Goal: Information Seeking & Learning: Learn about a topic

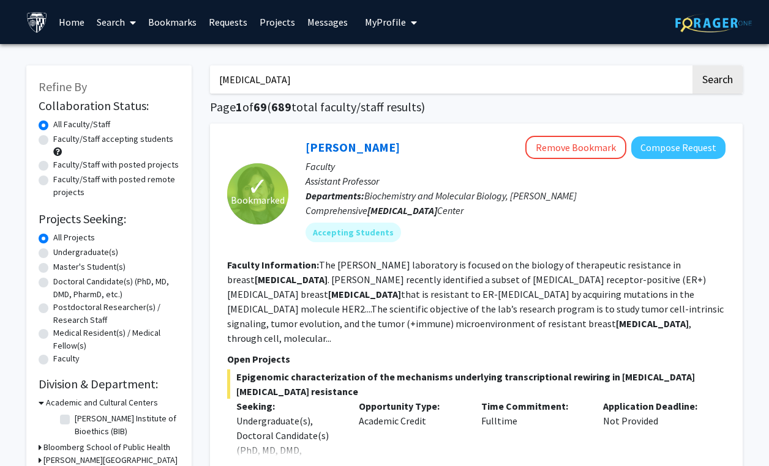
scroll to position [3238, 0]
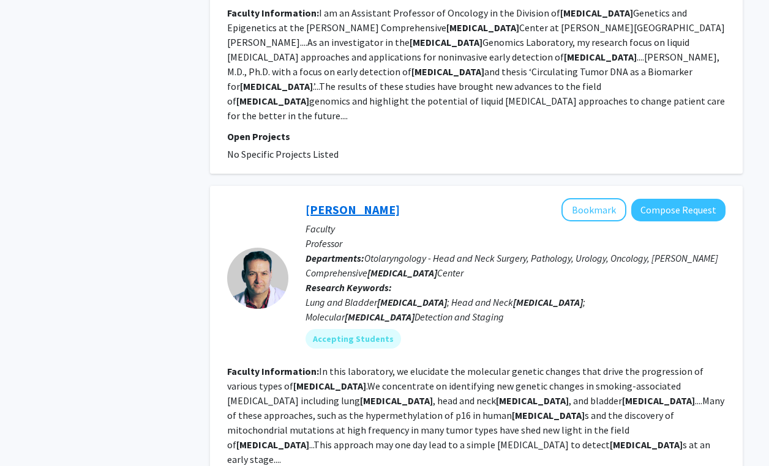
click at [336, 202] on link "[PERSON_NAME]" at bounding box center [352, 209] width 94 height 15
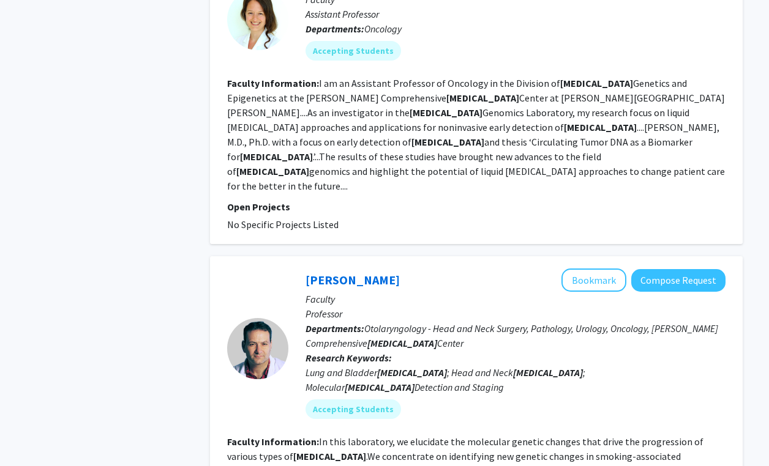
scroll to position [3164, 0]
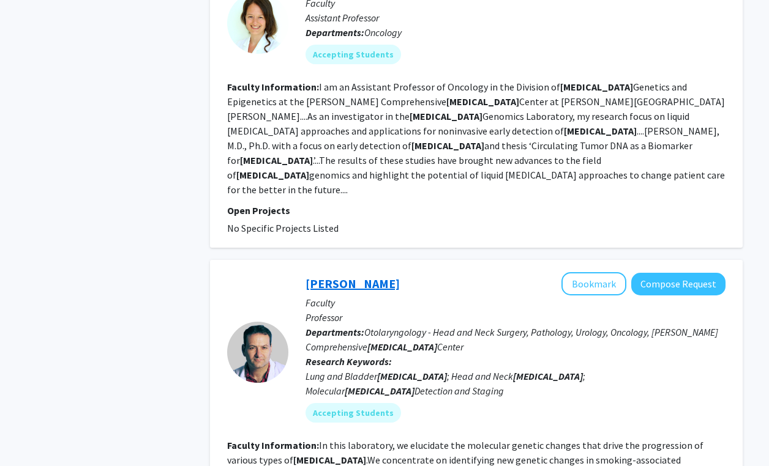
click at [363, 276] on link "[PERSON_NAME]" at bounding box center [352, 283] width 94 height 15
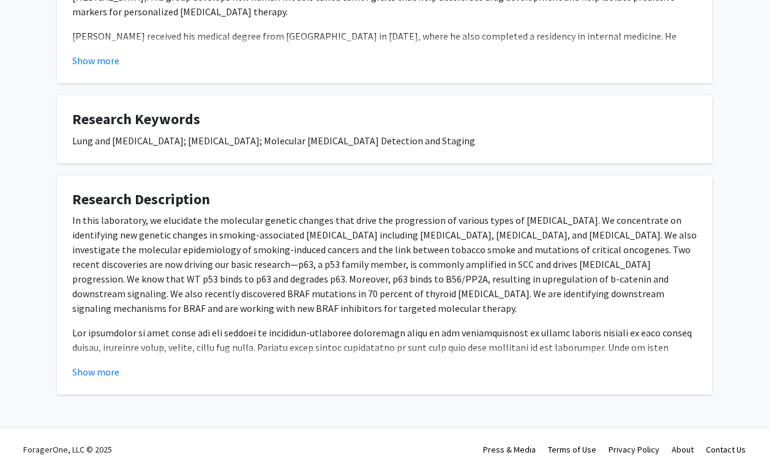
scroll to position [378, 0]
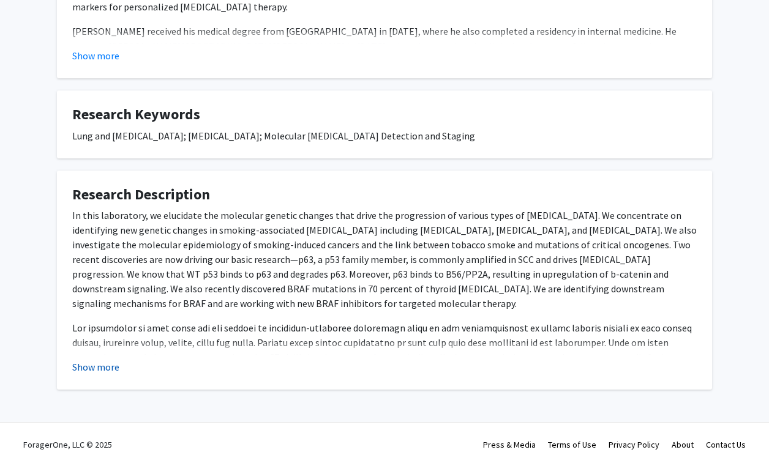
click at [92, 367] on button "Show more" at bounding box center [95, 367] width 47 height 15
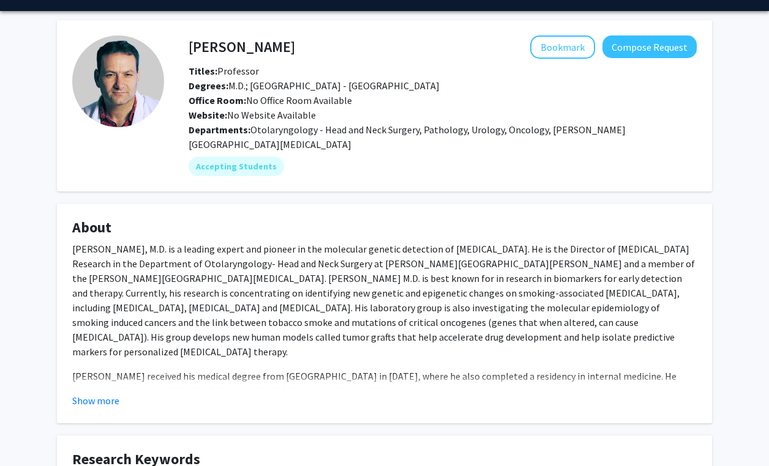
scroll to position [0, 0]
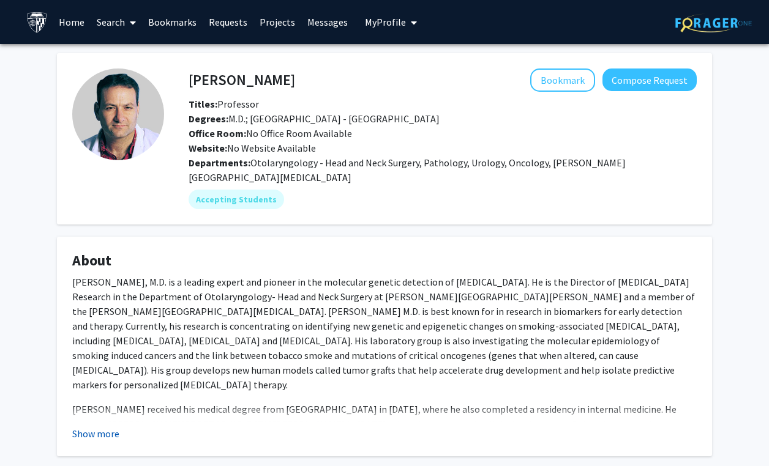
click at [112, 434] on button "Show more" at bounding box center [95, 434] width 47 height 15
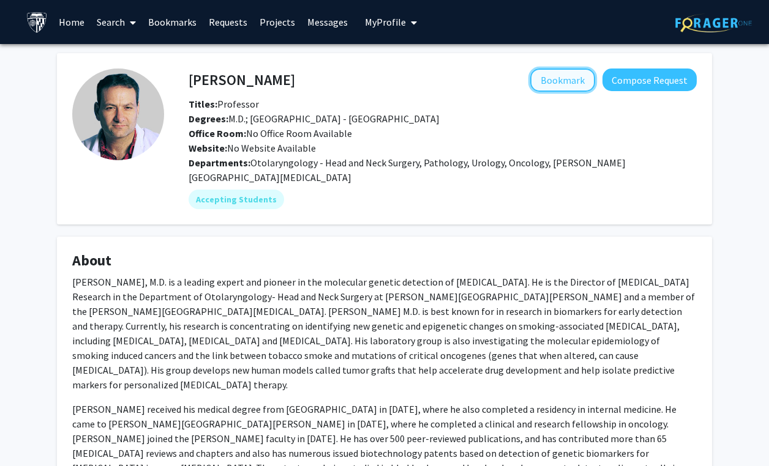
click at [564, 72] on button "Bookmark" at bounding box center [562, 80] width 65 height 23
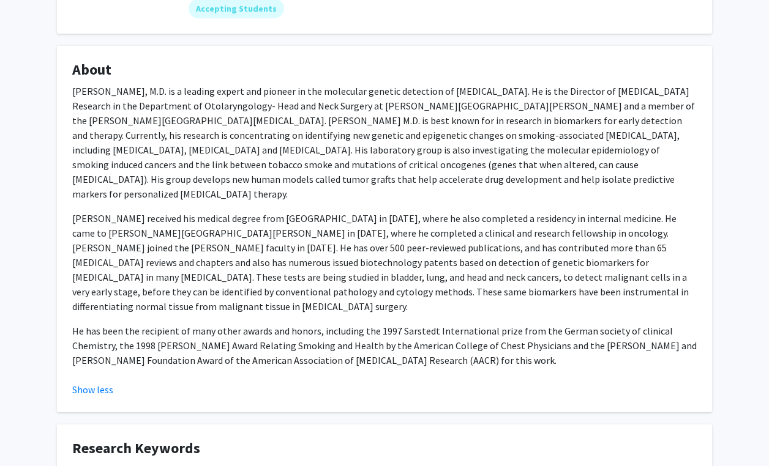
scroll to position [200, 0]
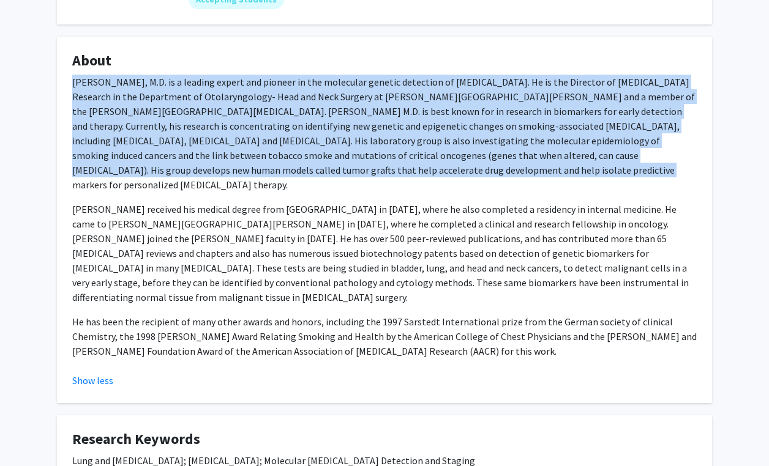
drag, startPoint x: 420, startPoint y: 164, endPoint x: 116, endPoint y: 67, distance: 319.7
click at [65, 84] on fg-card "About David Sidransky, M.D. is a leading expert and pioneer in the molecular ge…" at bounding box center [384, 220] width 655 height 367
copy p "David Sidransky, M.D. is a leading expert and pioneer in the molecular genetic …"
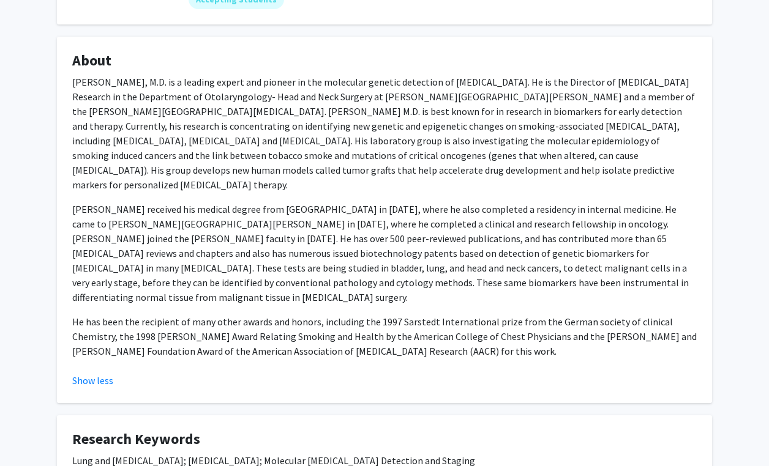
click at [281, 240] on p "Dr. Sidransky received his medical degree from Baylor College of Medicine in 19…" at bounding box center [384, 253] width 624 height 103
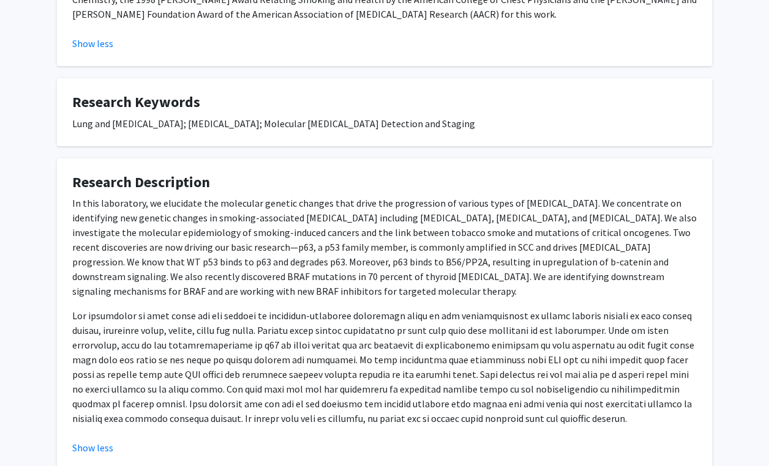
scroll to position [535, 0]
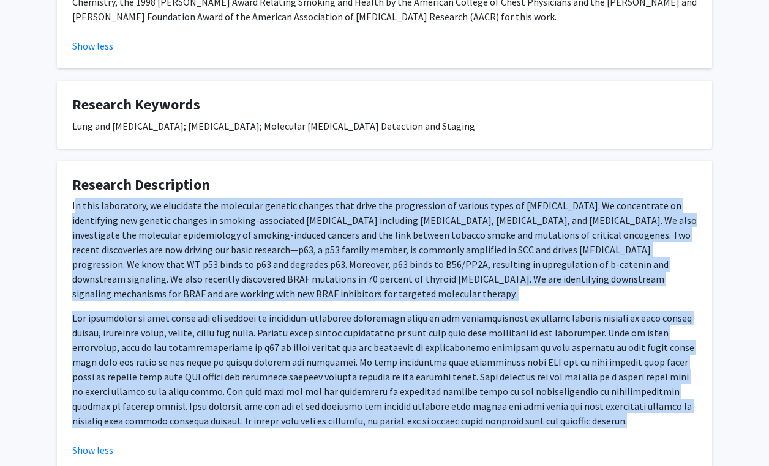
drag, startPoint x: 74, startPoint y: 175, endPoint x: 592, endPoint y: 403, distance: 565.5
click at [592, 403] on div "In this laboratory, we elucidate the molecular genetic changes that drive the p…" at bounding box center [384, 318] width 624 height 240
copy div "n this laboratory, we elucidate the molecular genetic changes that drive the pr…"
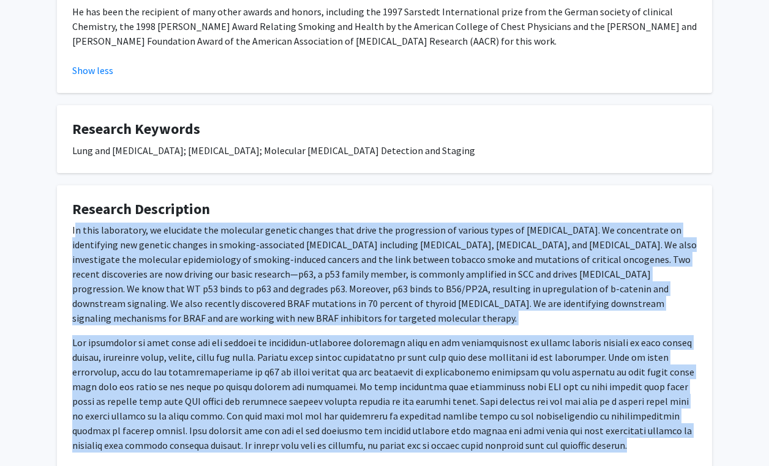
scroll to position [498, 0]
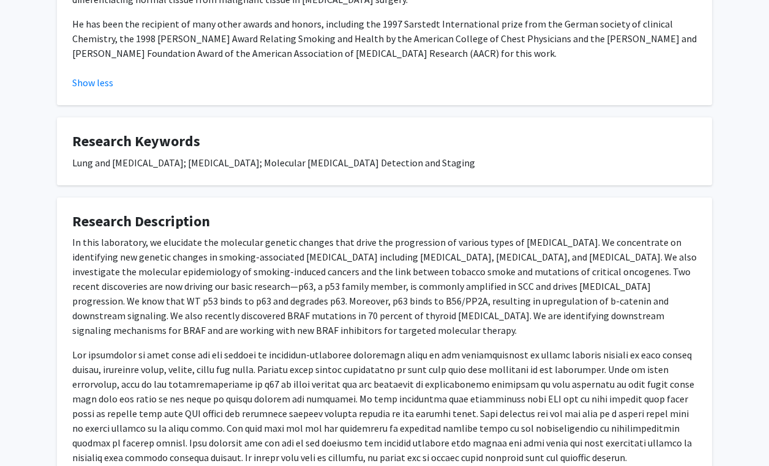
click at [251, 213] on h4 "Research Description" at bounding box center [384, 222] width 624 height 18
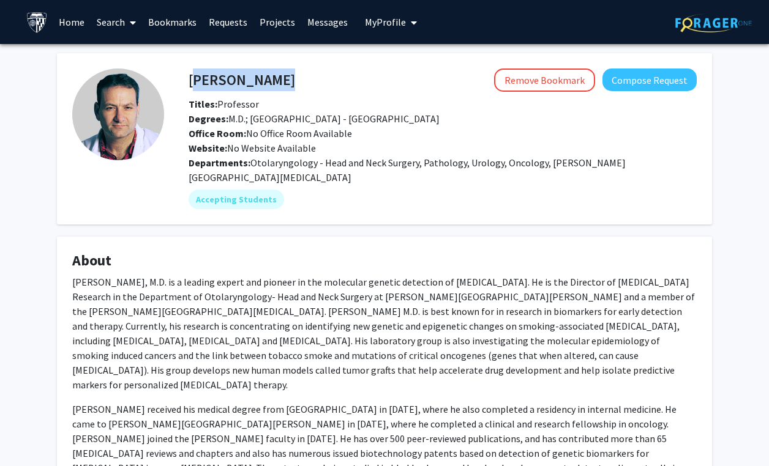
drag, startPoint x: 291, startPoint y: 75, endPoint x: 190, endPoint y: 75, distance: 101.6
click at [190, 75] on div "David Sidransky Remove Bookmark Compose Request" at bounding box center [442, 80] width 526 height 23
copy h4 "[PERSON_NAME]"
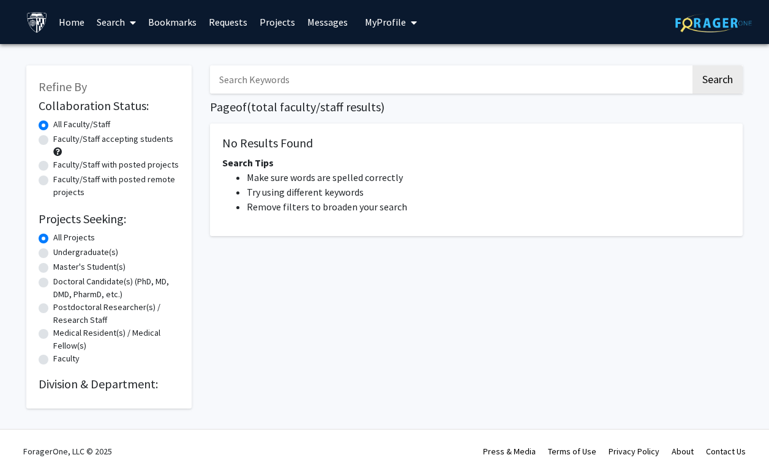
click at [265, 71] on input "Search Keywords" at bounding box center [450, 79] width 480 height 28
type input "[MEDICAL_DATA]"
click at [692, 65] on button "Search" at bounding box center [717, 79] width 50 height 28
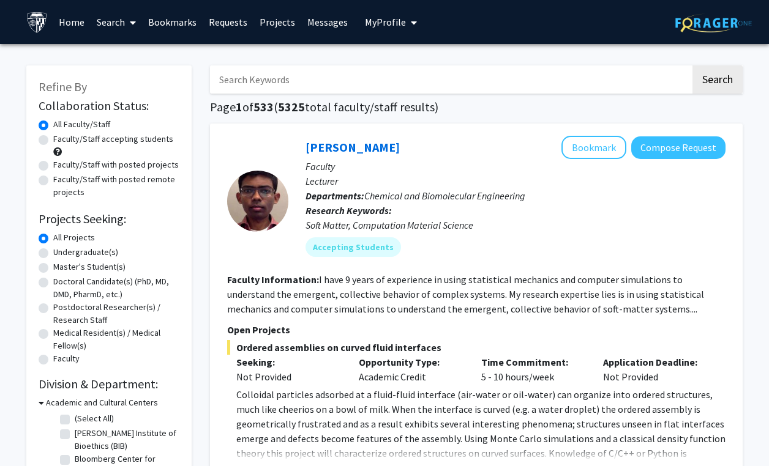
click at [301, 82] on input "Search Keywords" at bounding box center [450, 79] width 480 height 28
type input "[MEDICAL_DATA]"
click at [692, 65] on button "Search" at bounding box center [717, 79] width 50 height 28
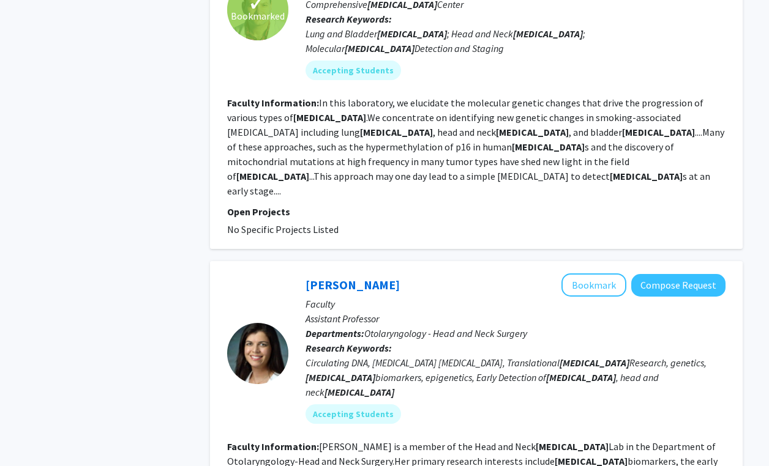
scroll to position [3519, 0]
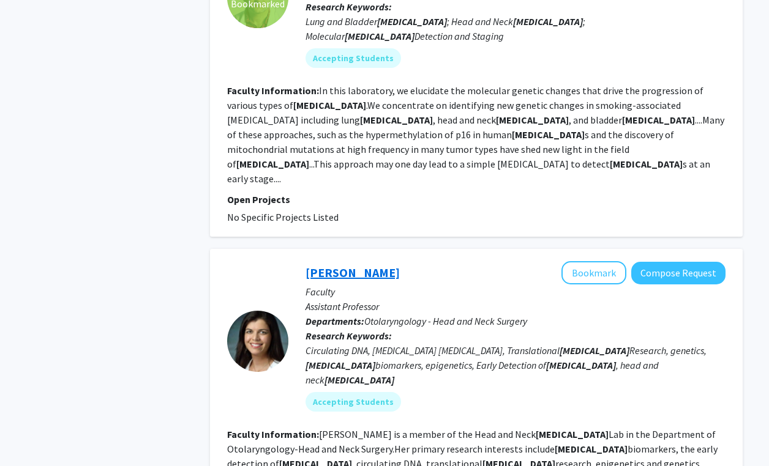
click at [354, 265] on link "[PERSON_NAME]" at bounding box center [352, 272] width 94 height 15
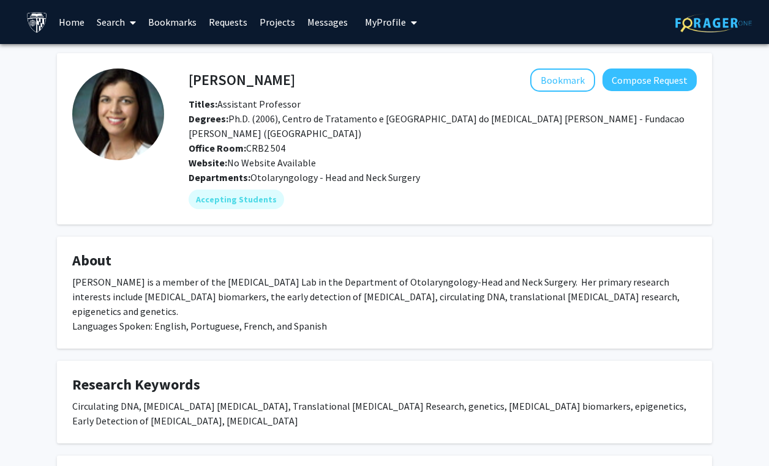
scroll to position [133, 0]
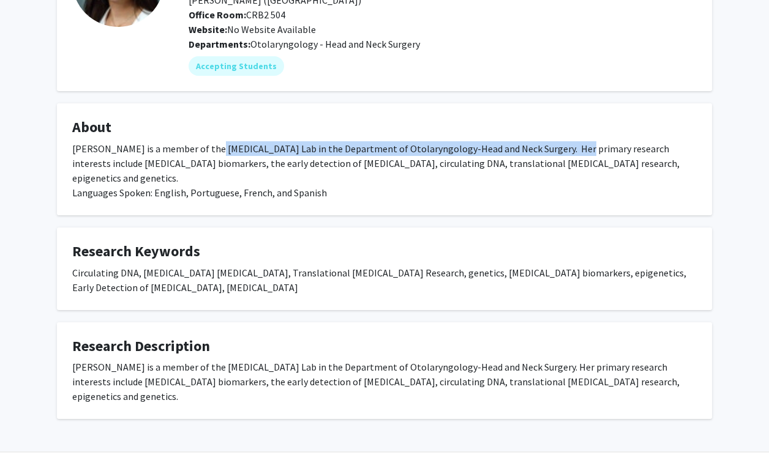
drag, startPoint x: 204, startPoint y: 145, endPoint x: 564, endPoint y: 146, distance: 359.2
click at [564, 146] on div "[PERSON_NAME] is a member of the [MEDICAL_DATA] Lab in the Department of Otolar…" at bounding box center [384, 170] width 624 height 59
copy div "[MEDICAL_DATA] Lab in the Department of Otolaryngology-Head and Neck Surgery"
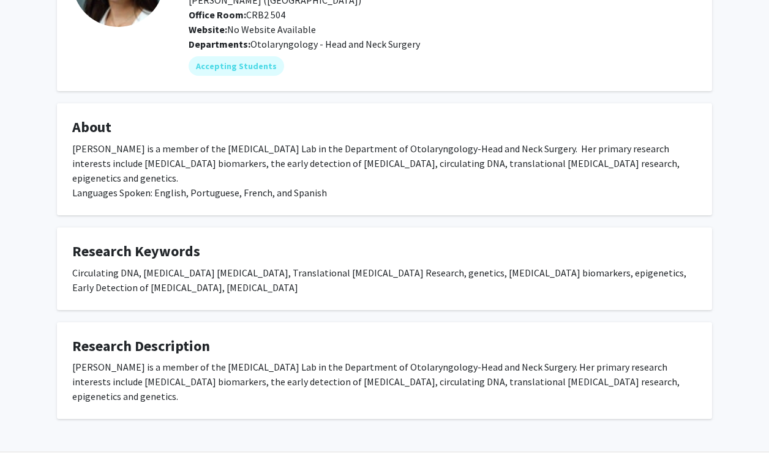
click at [276, 202] on div "[PERSON_NAME] Bookmark Compose Request Titles: Assistant Professor Degrees: Ph.…" at bounding box center [384, 169] width 673 height 499
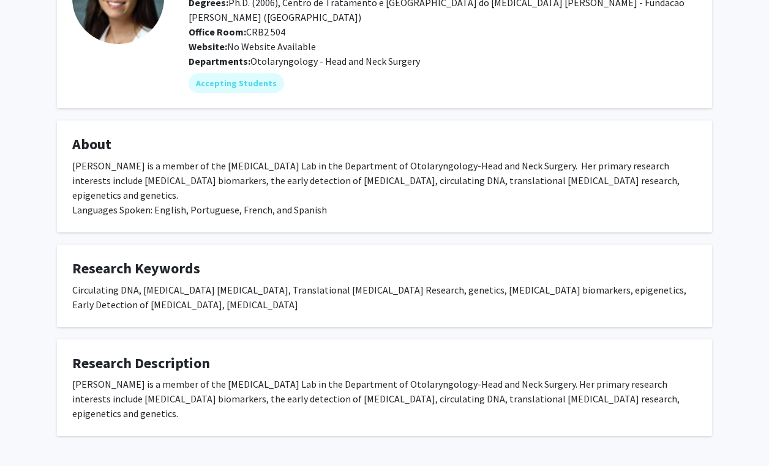
scroll to position [0, 0]
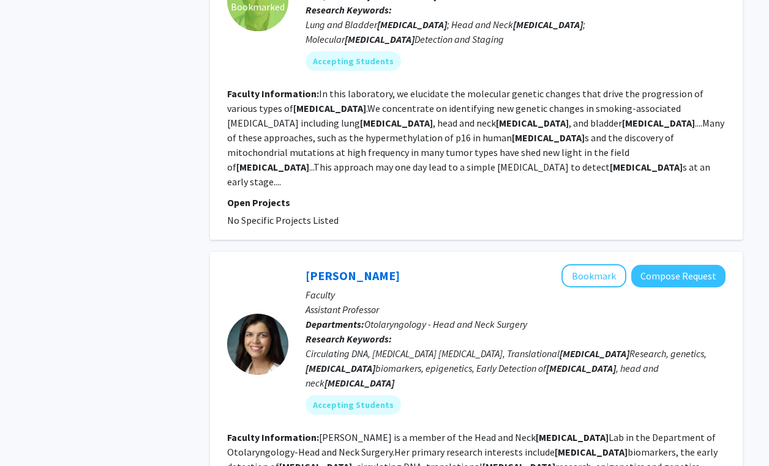
scroll to position [3519, 0]
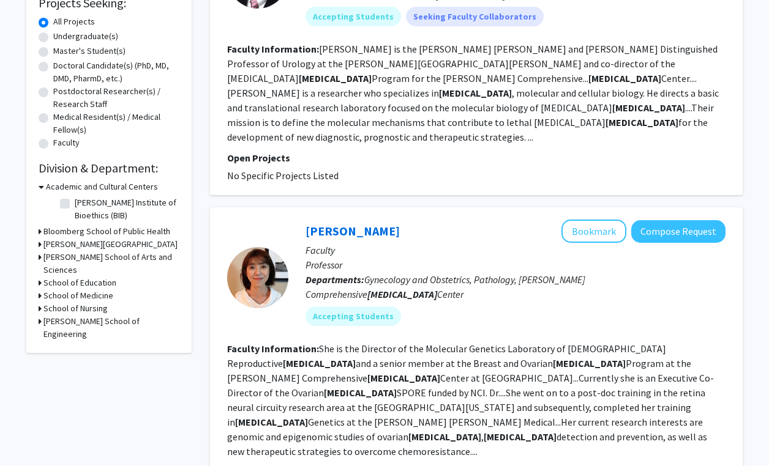
scroll to position [217, 0]
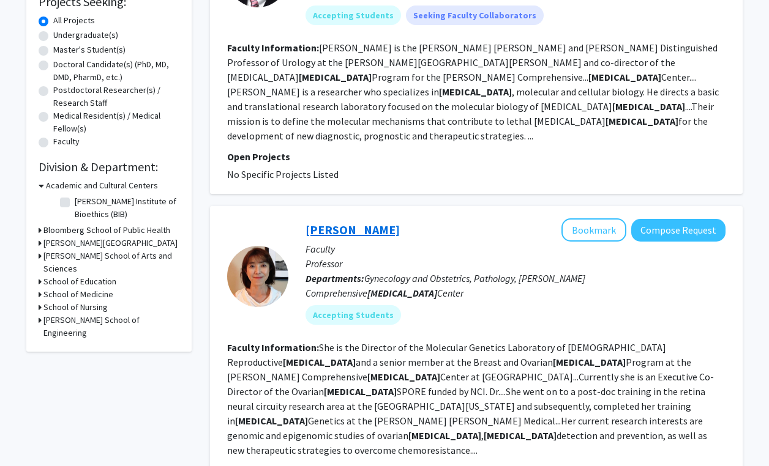
click at [348, 222] on link "[PERSON_NAME]" at bounding box center [352, 229] width 94 height 15
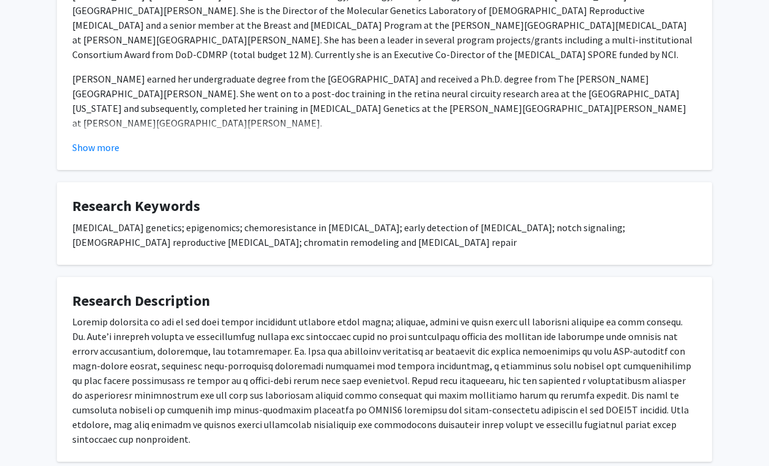
scroll to position [248, 0]
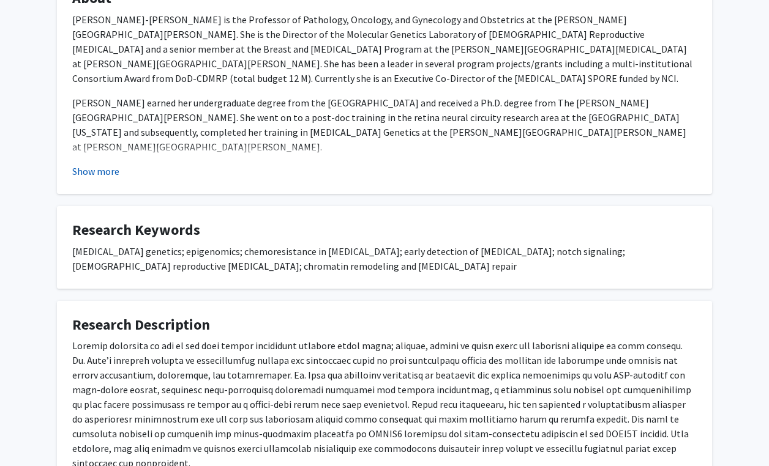
click at [100, 174] on button "Show more" at bounding box center [95, 171] width 47 height 15
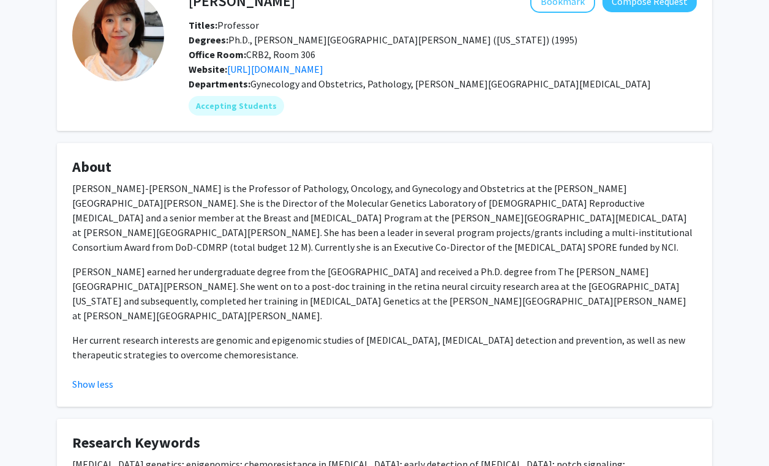
scroll to position [76, 0]
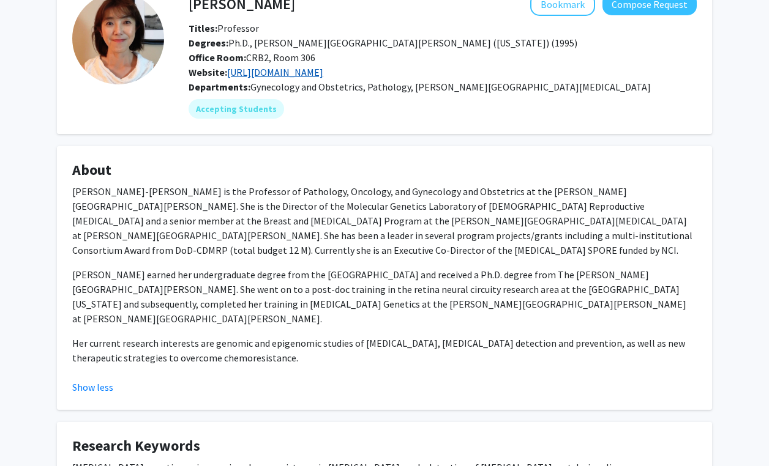
click at [323, 72] on link "[URL][DOMAIN_NAME]" at bounding box center [275, 72] width 96 height 12
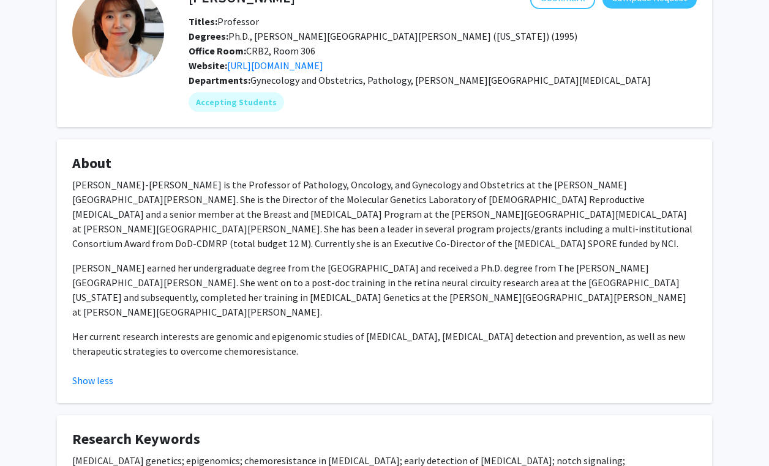
scroll to position [45, 0]
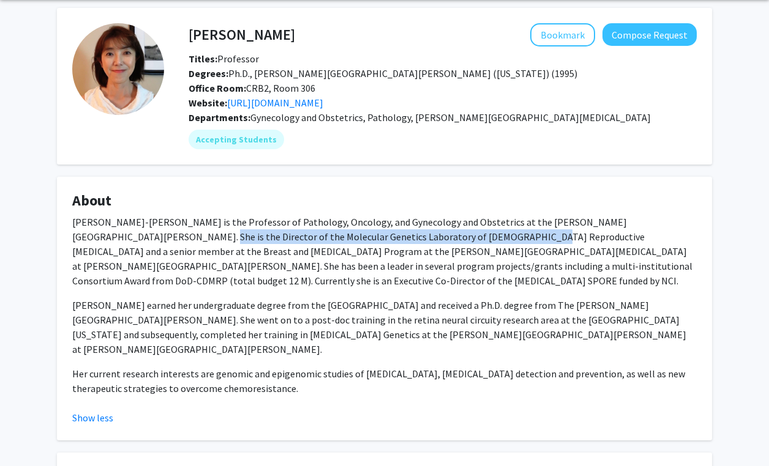
drag, startPoint x: 70, startPoint y: 233, endPoint x: 387, endPoint y: 232, distance: 317.0
click at [387, 232] on fg-card "About [PERSON_NAME]-[PERSON_NAME] is the Professor of Pathology, Oncology, and …" at bounding box center [384, 309] width 655 height 264
copy p "Director of the Molecular Genetics Laboratory of [DEMOGRAPHIC_DATA] Reproductiv…"
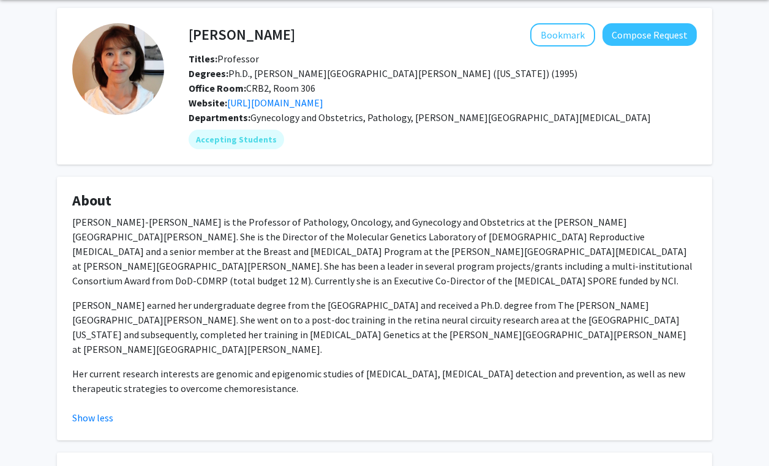
click at [286, 221] on p "[PERSON_NAME]-[PERSON_NAME] is the Professor of Pathology, Oncology, and Gyneco…" at bounding box center [384, 251] width 624 height 73
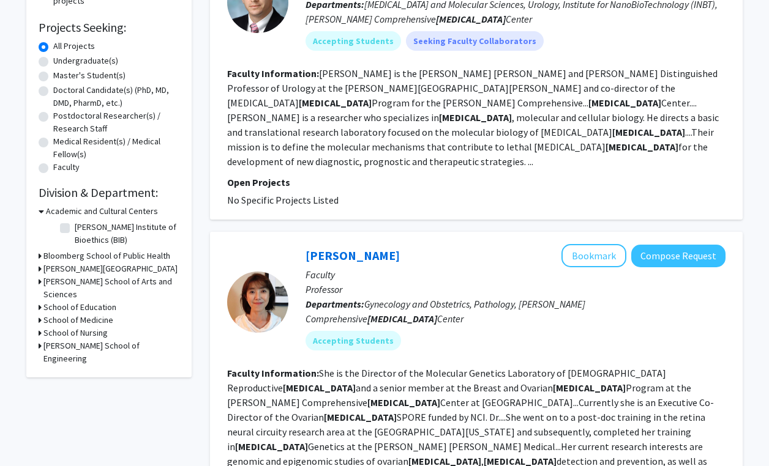
scroll to position [650, 0]
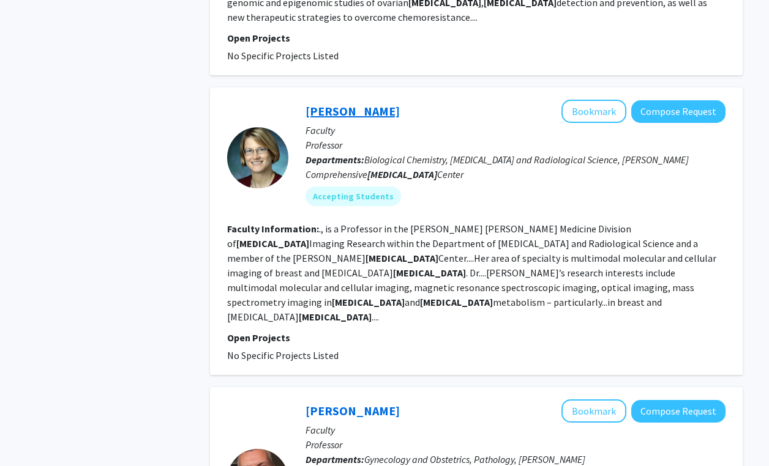
click at [359, 103] on link "[PERSON_NAME]" at bounding box center [352, 110] width 94 height 15
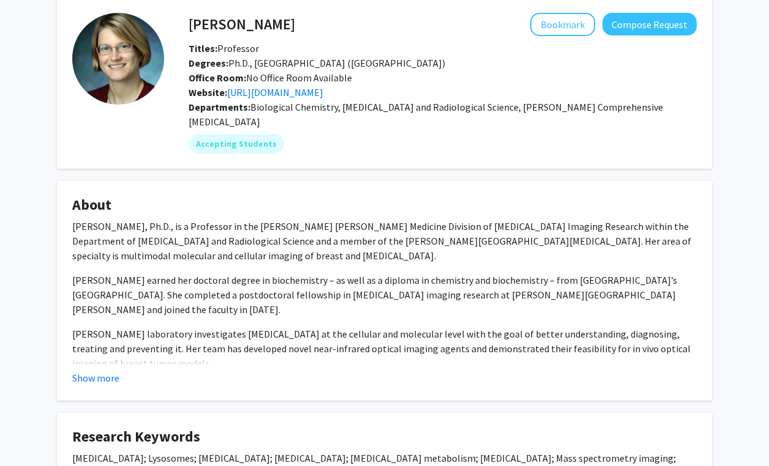
scroll to position [92, 0]
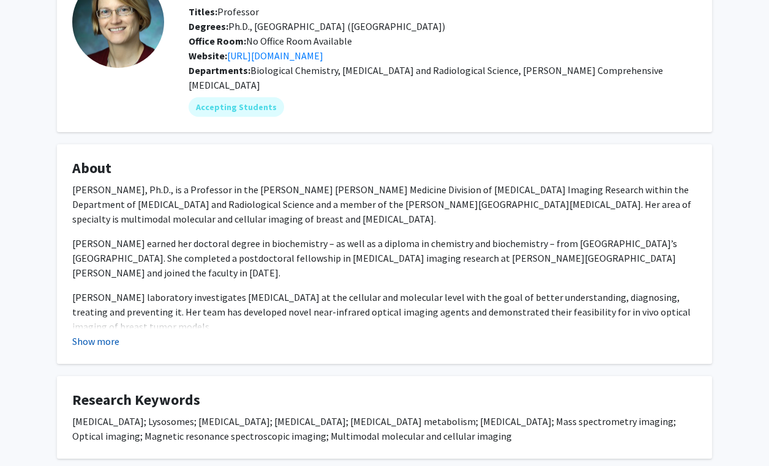
click at [103, 334] on button "Show more" at bounding box center [95, 341] width 47 height 15
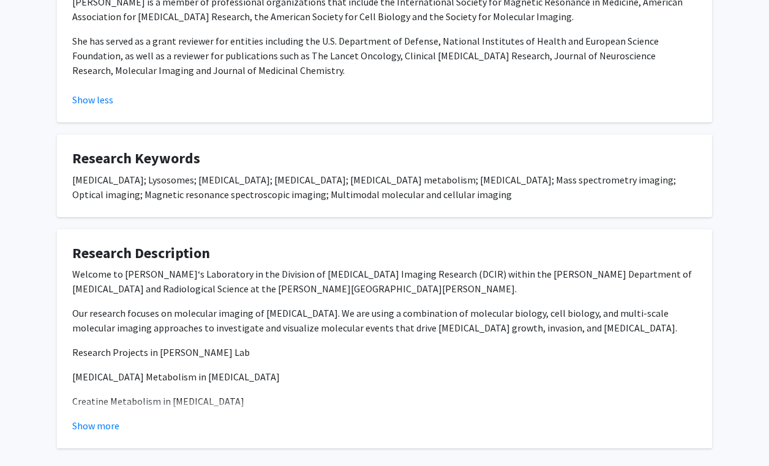
scroll to position [535, 0]
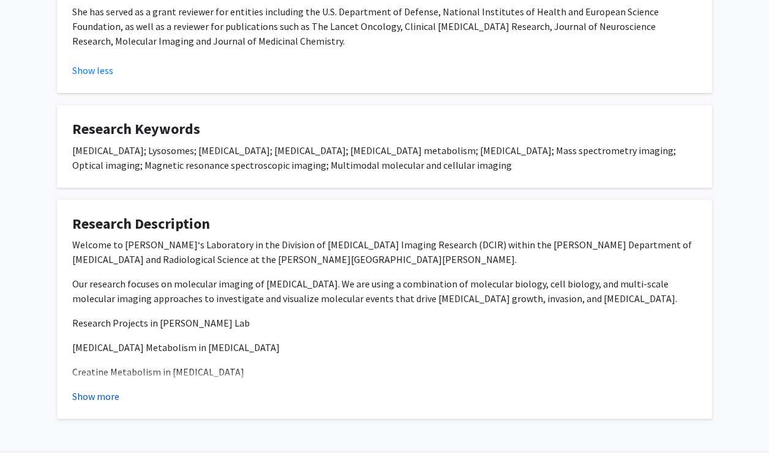
click at [87, 389] on button "Show more" at bounding box center [95, 396] width 47 height 15
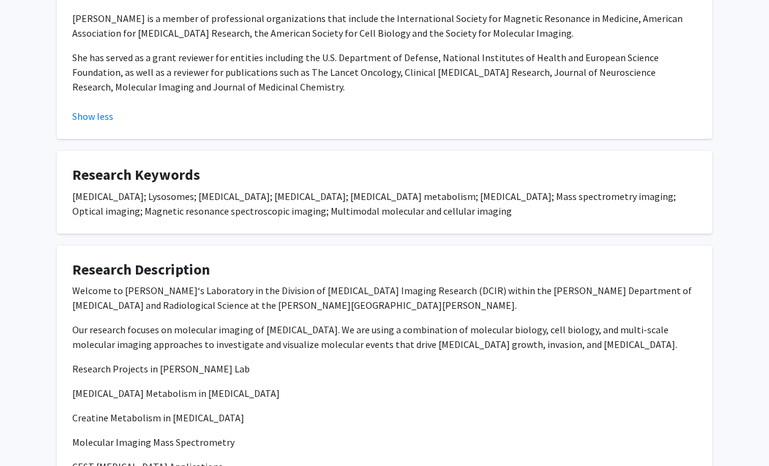
scroll to position [472, 0]
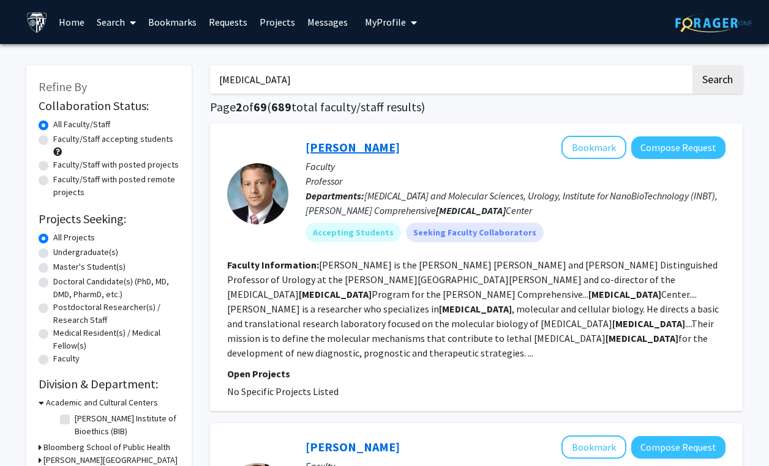
click at [367, 143] on link "[PERSON_NAME]" at bounding box center [352, 147] width 94 height 15
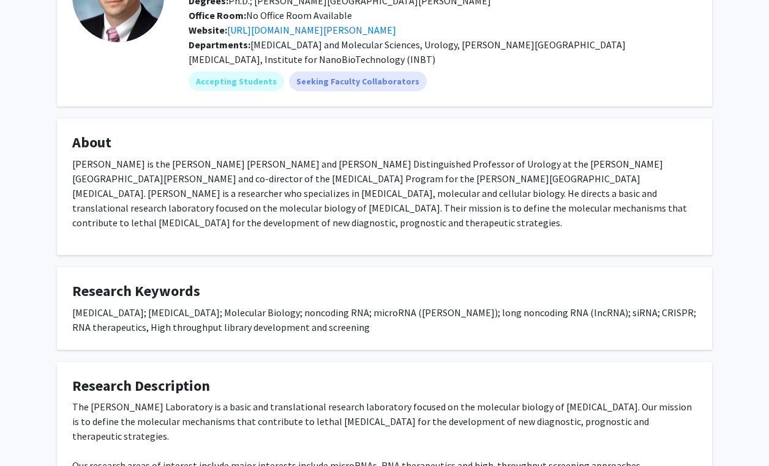
scroll to position [123, 0]
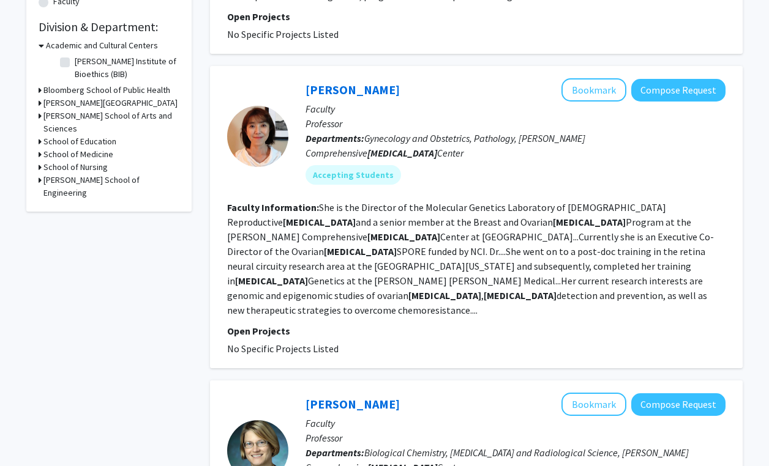
scroll to position [556, 0]
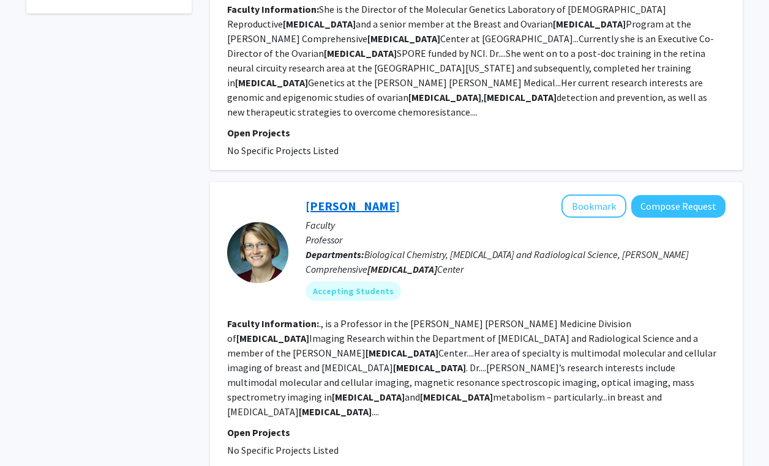
click at [355, 198] on link "[PERSON_NAME]" at bounding box center [352, 205] width 94 height 15
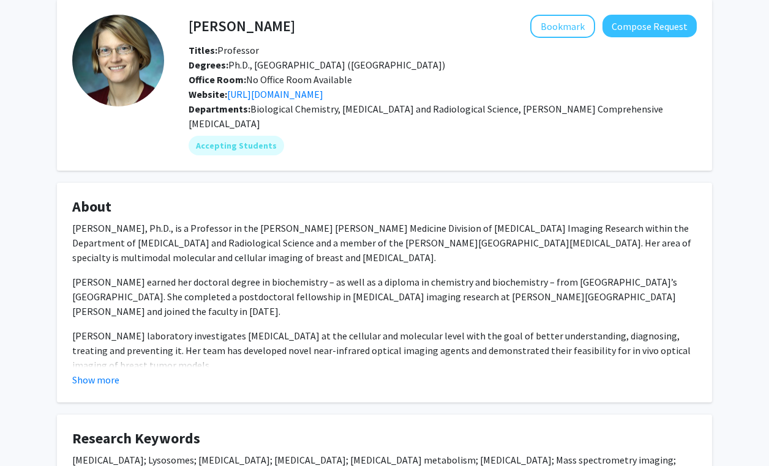
scroll to position [190, 0]
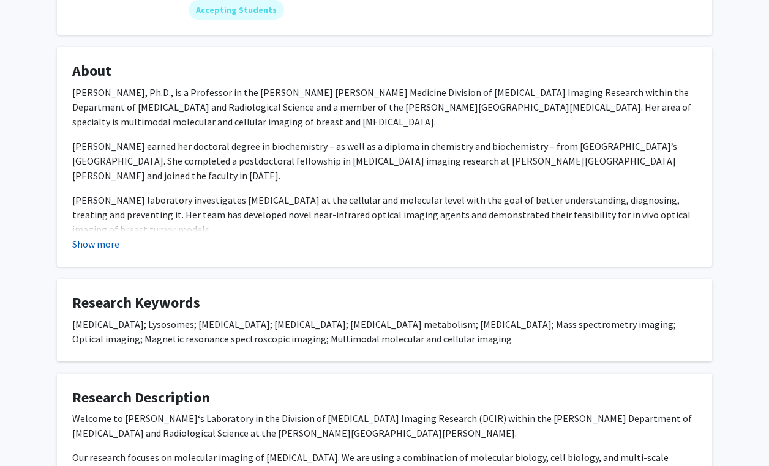
click at [103, 237] on button "Show more" at bounding box center [95, 244] width 47 height 15
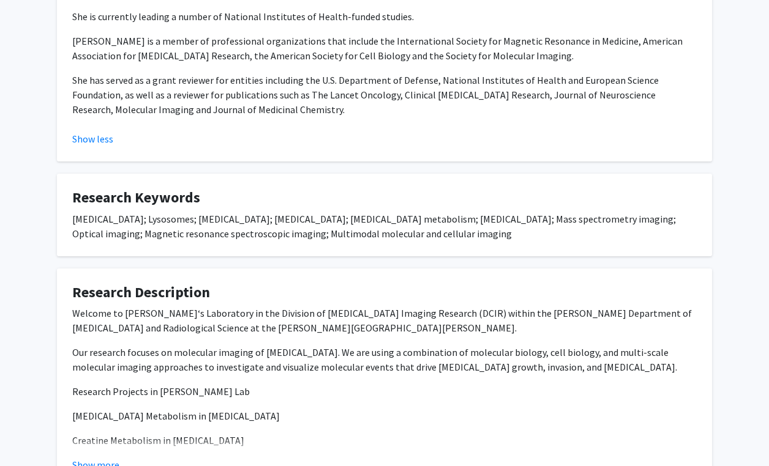
scroll to position [535, 0]
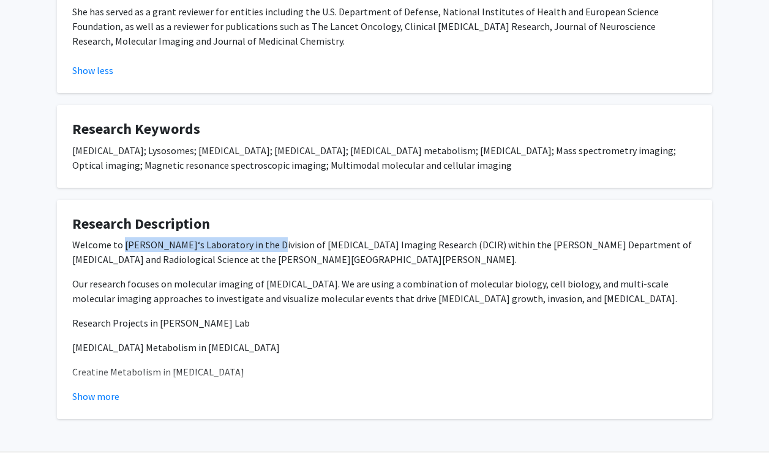
drag, startPoint x: 121, startPoint y: 212, endPoint x: 259, endPoint y: 218, distance: 138.4
click at [259, 237] on p "Welcome to [PERSON_NAME]‘s Laboratory in the Division of [MEDICAL_DATA] Imaging…" at bounding box center [384, 251] width 624 height 29
click at [226, 277] on p "Our research focuses on molecular imaging of [MEDICAL_DATA]. We are using a com…" at bounding box center [384, 291] width 624 height 29
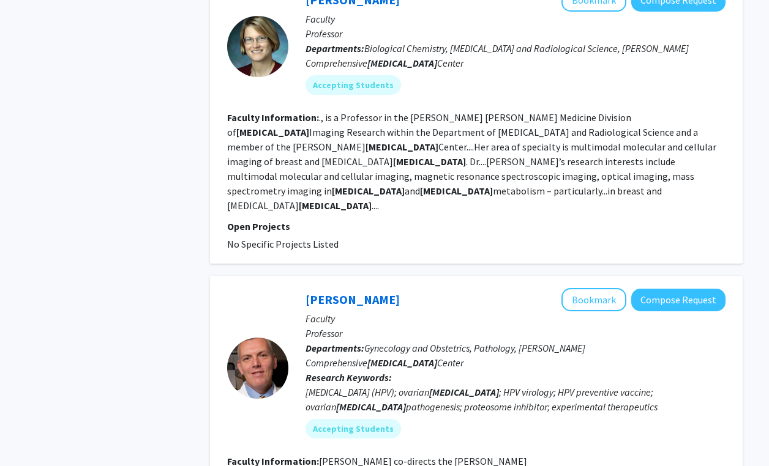
scroll to position [767, 0]
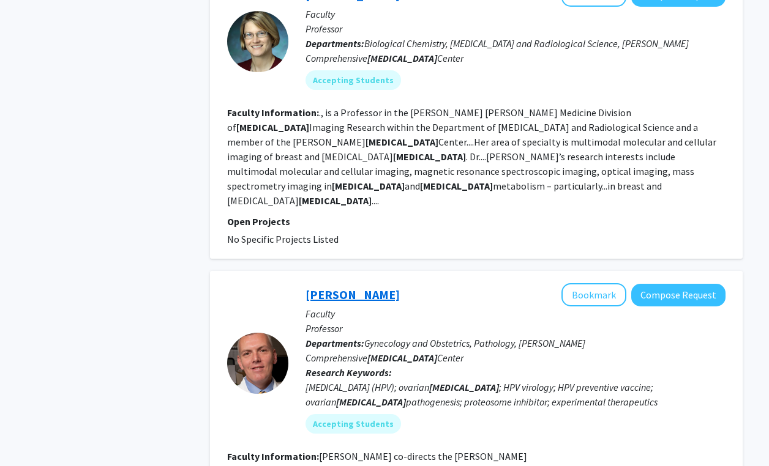
click at [346, 287] on link "[PERSON_NAME]" at bounding box center [352, 294] width 94 height 15
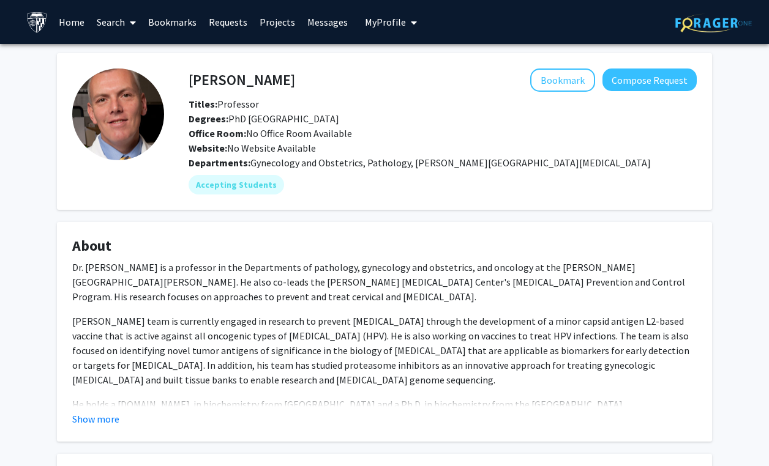
click at [82, 433] on fg-card "About Dr. [PERSON_NAME] is a professor in the Departments of pathology, gynecol…" at bounding box center [384, 332] width 655 height 220
click at [82, 426] on button "Show more" at bounding box center [95, 419] width 47 height 15
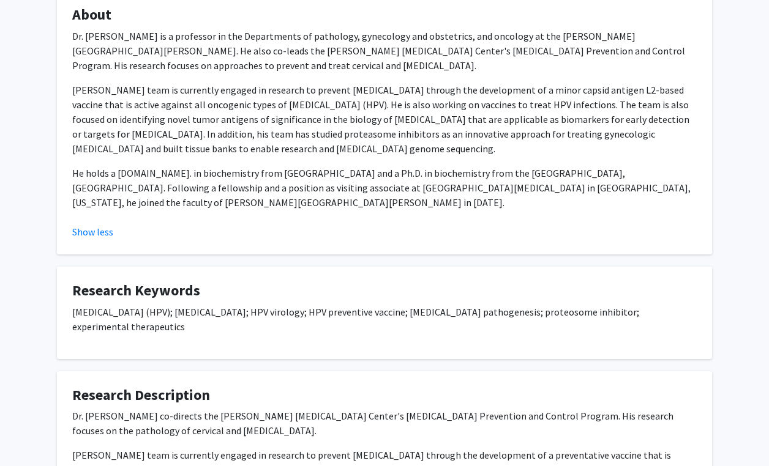
scroll to position [359, 0]
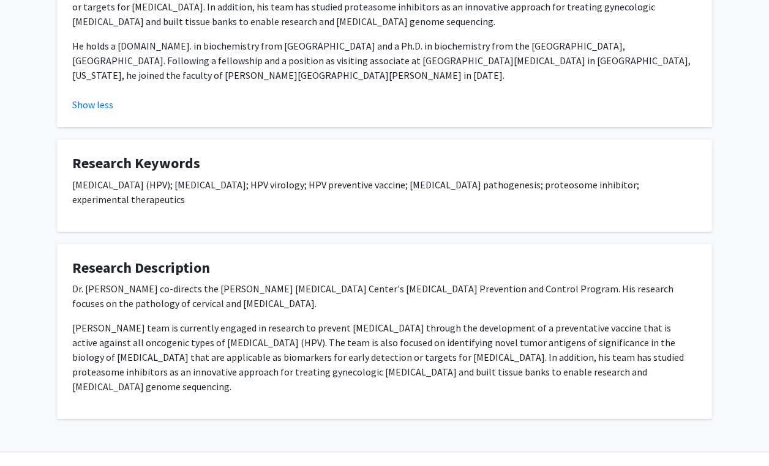
click at [72, 97] on button "Show less" at bounding box center [92, 104] width 41 height 15
